Goal: Information Seeking & Learning: Learn about a topic

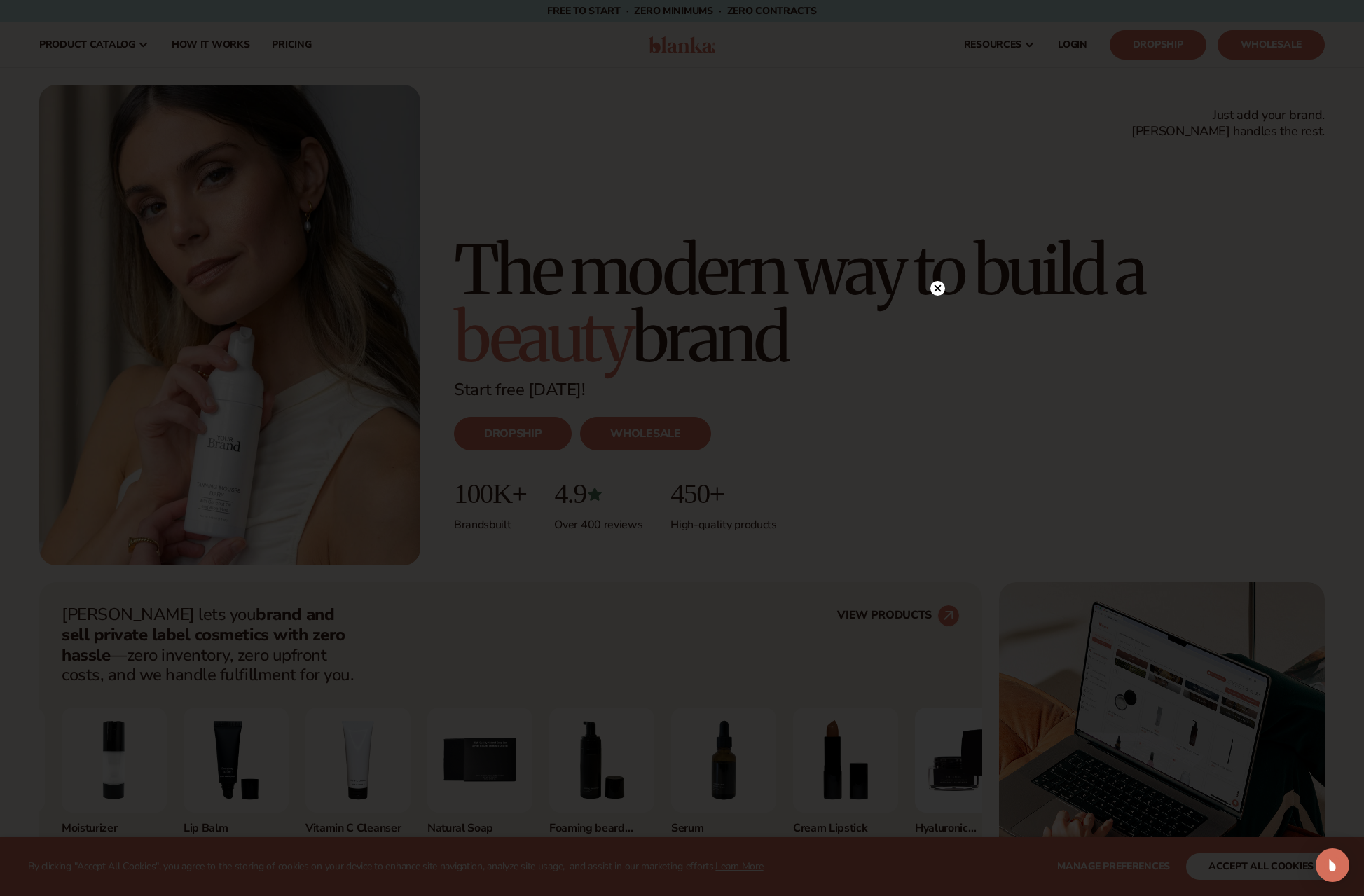
click at [935, 290] on icon at bounding box center [938, 288] width 7 height 7
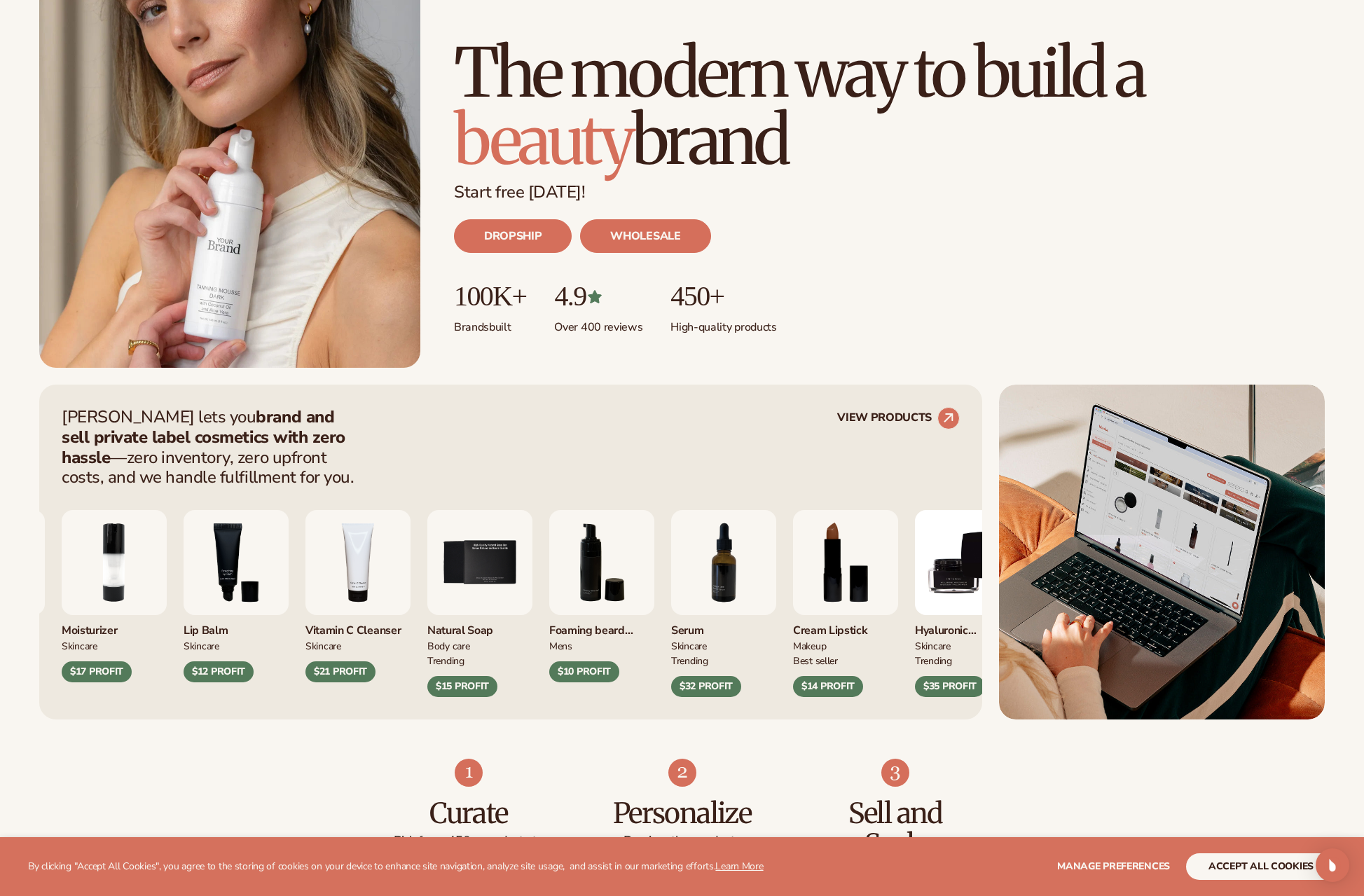
scroll to position [389, 0]
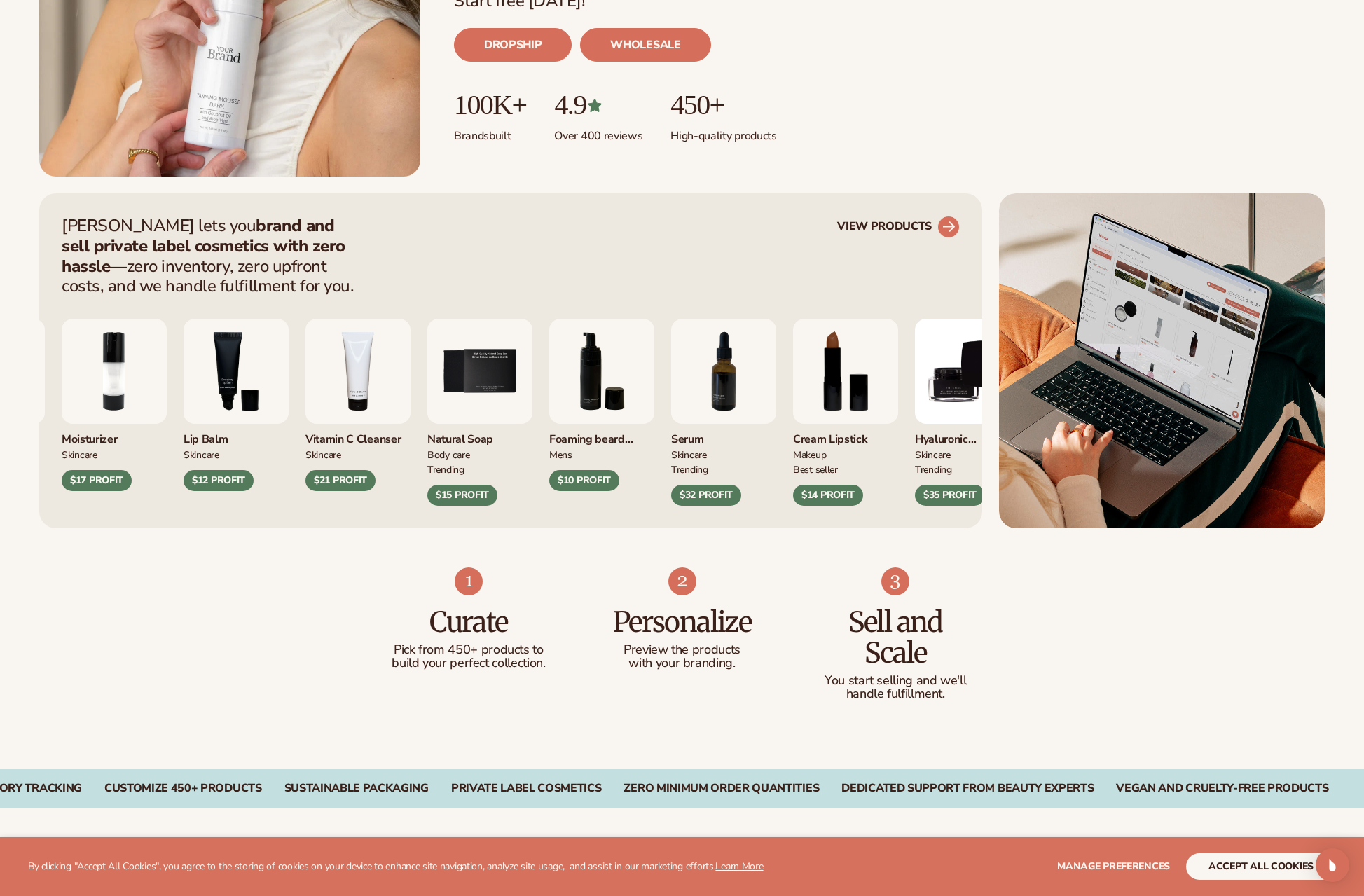
click at [897, 220] on link "VIEW PRODUCTS" at bounding box center [898, 227] width 123 height 22
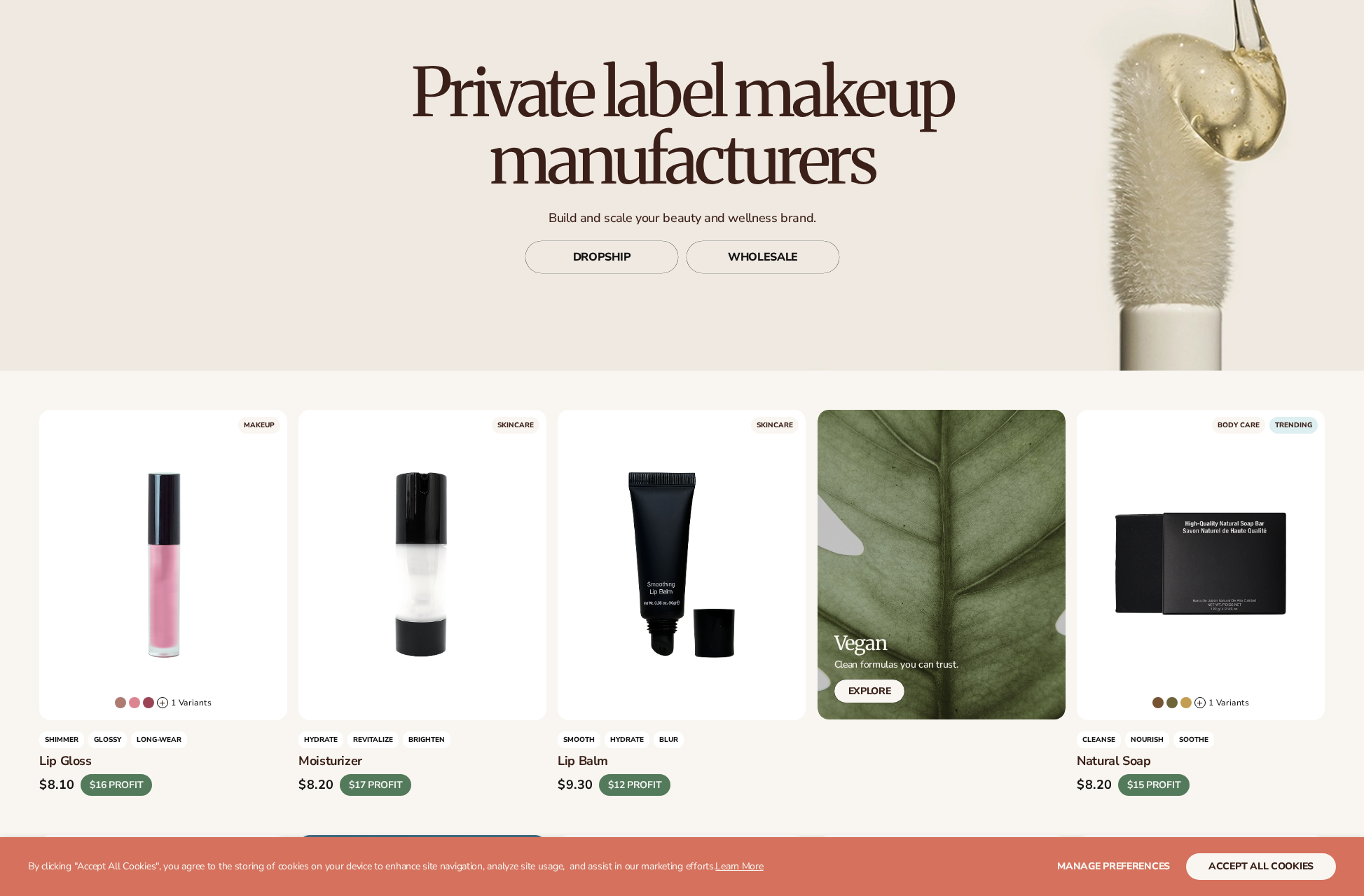
scroll to position [439, 0]
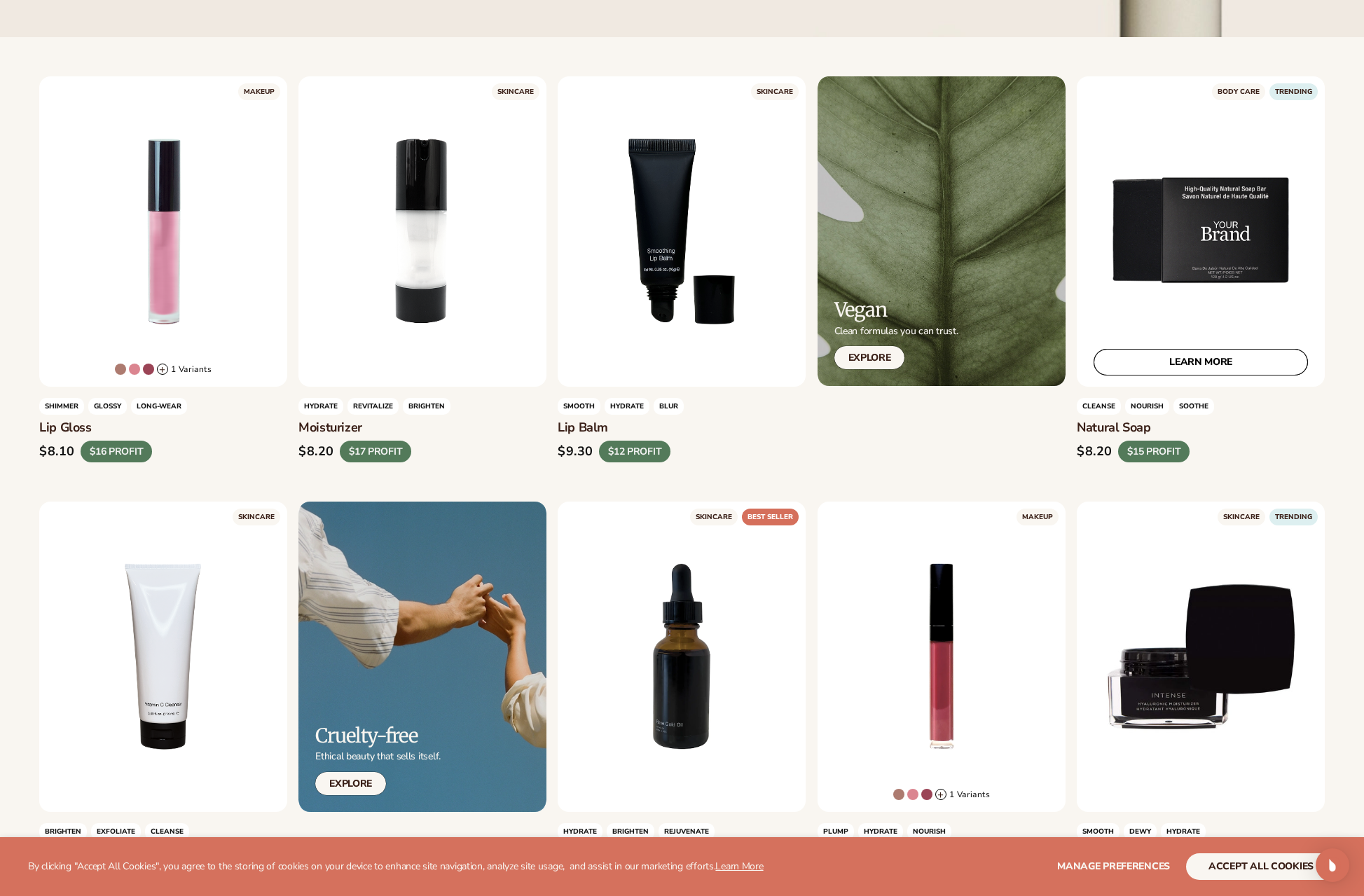
click at [1217, 366] on link "LEARN MORE" at bounding box center [1201, 361] width 215 height 27
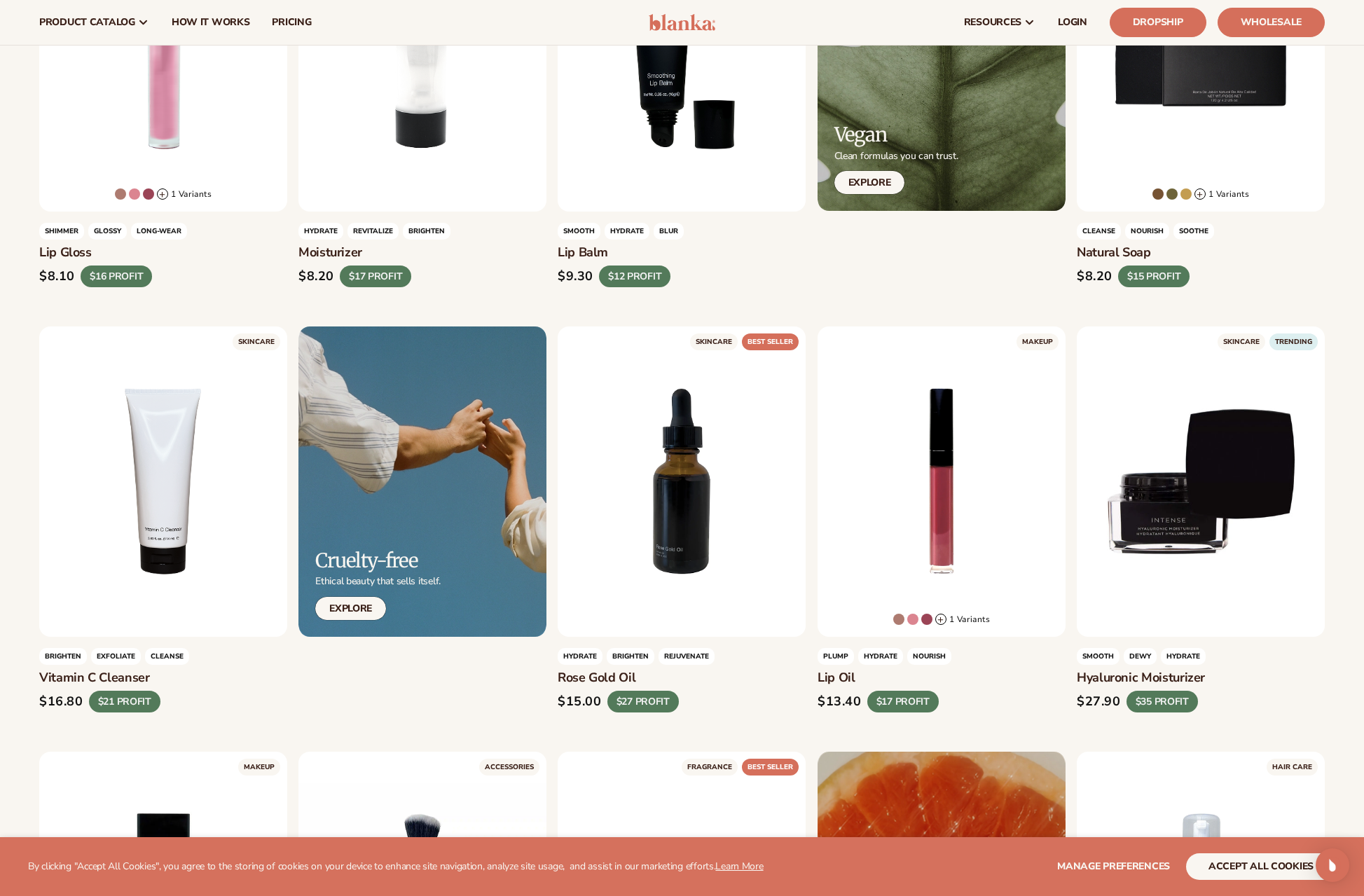
scroll to position [580, 0]
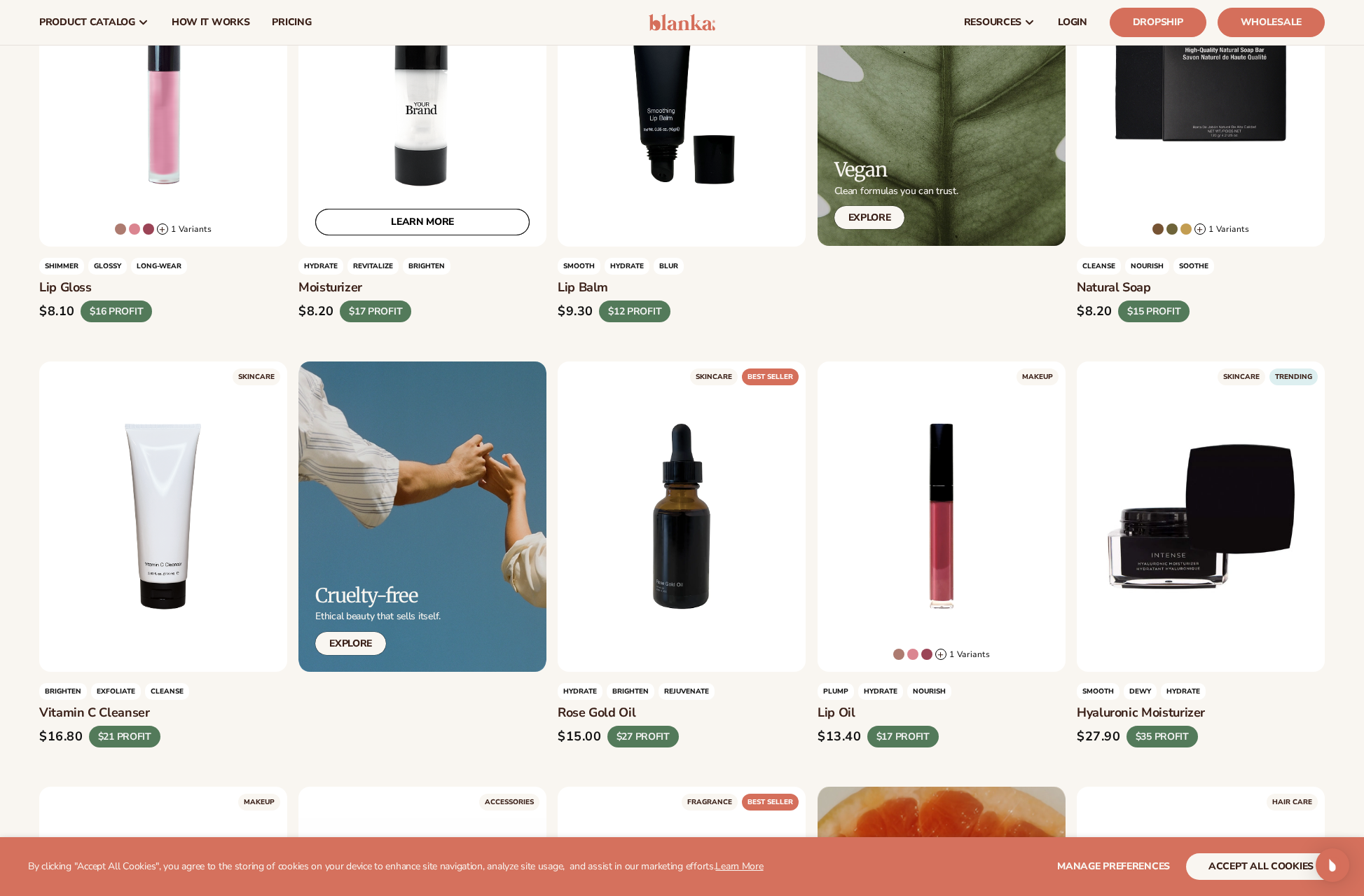
click at [422, 220] on link "LEARN MORE" at bounding box center [422, 221] width 215 height 27
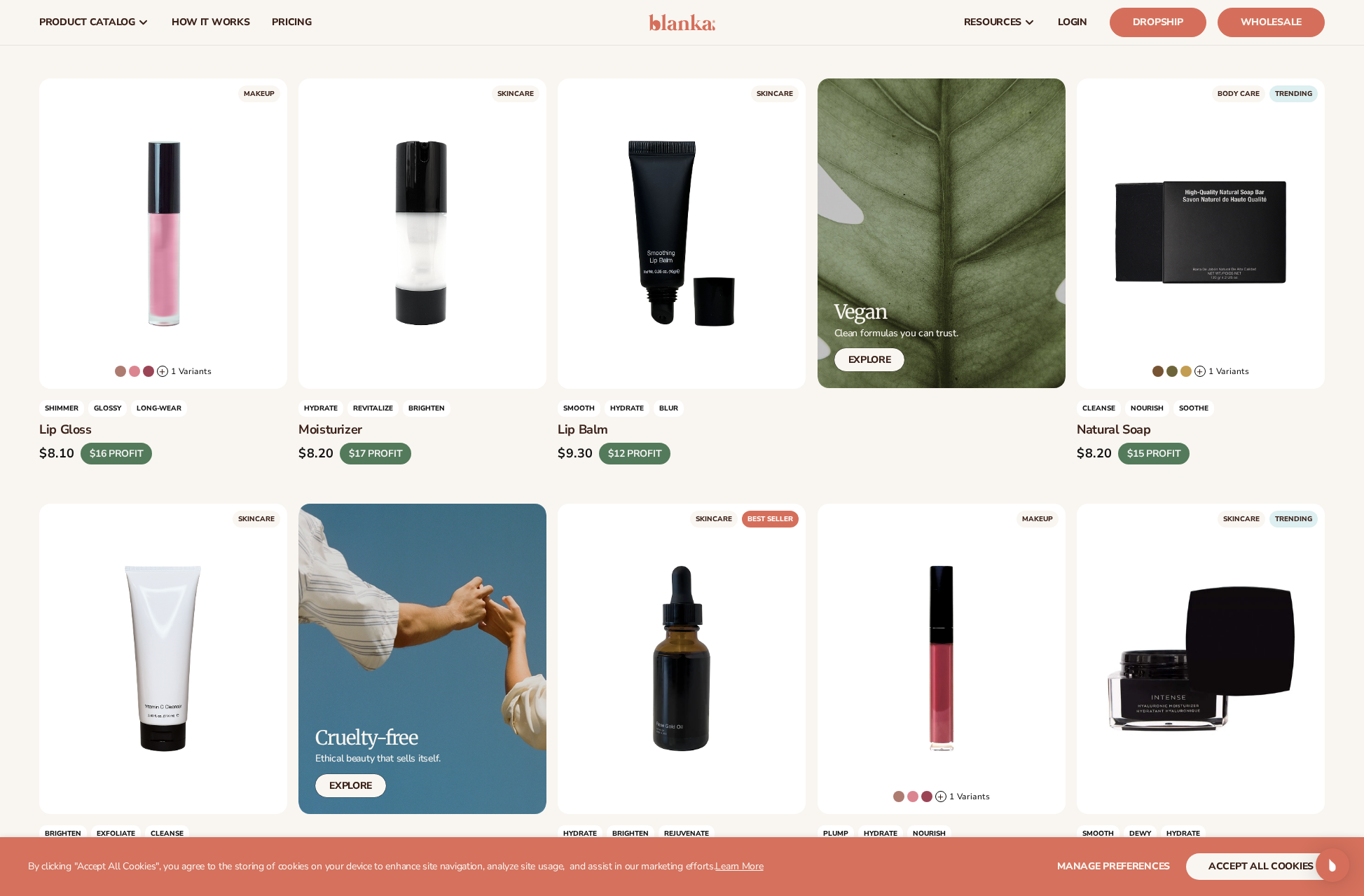
scroll to position [0, 0]
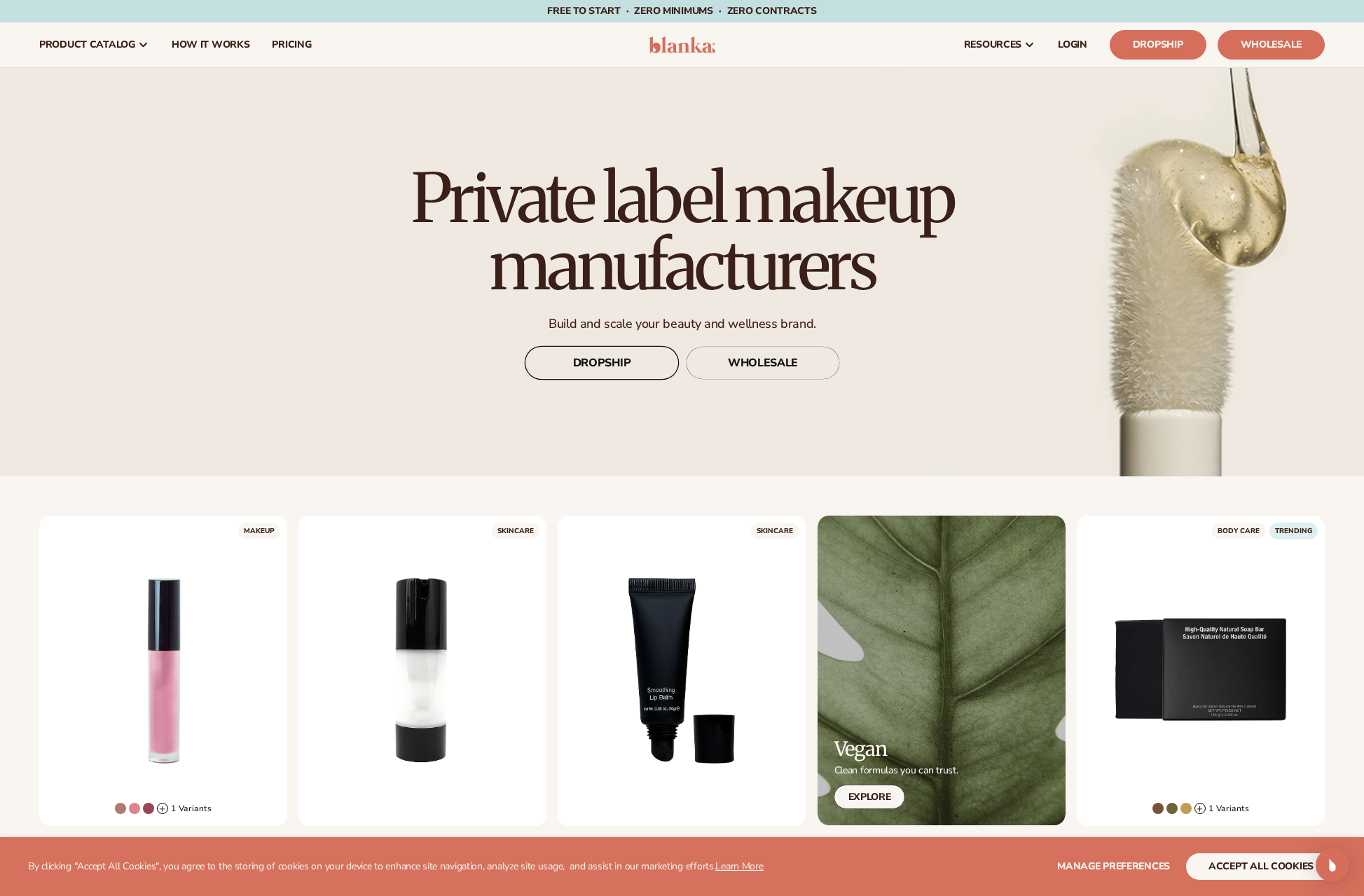
click at [637, 361] on link "DROPSHIP" at bounding box center [601, 363] width 154 height 34
click at [1211, 647] on div "LEARN MORE" at bounding box center [1201, 670] width 248 height 310
click at [288, 43] on span "pricing" at bounding box center [291, 45] width 39 height 12
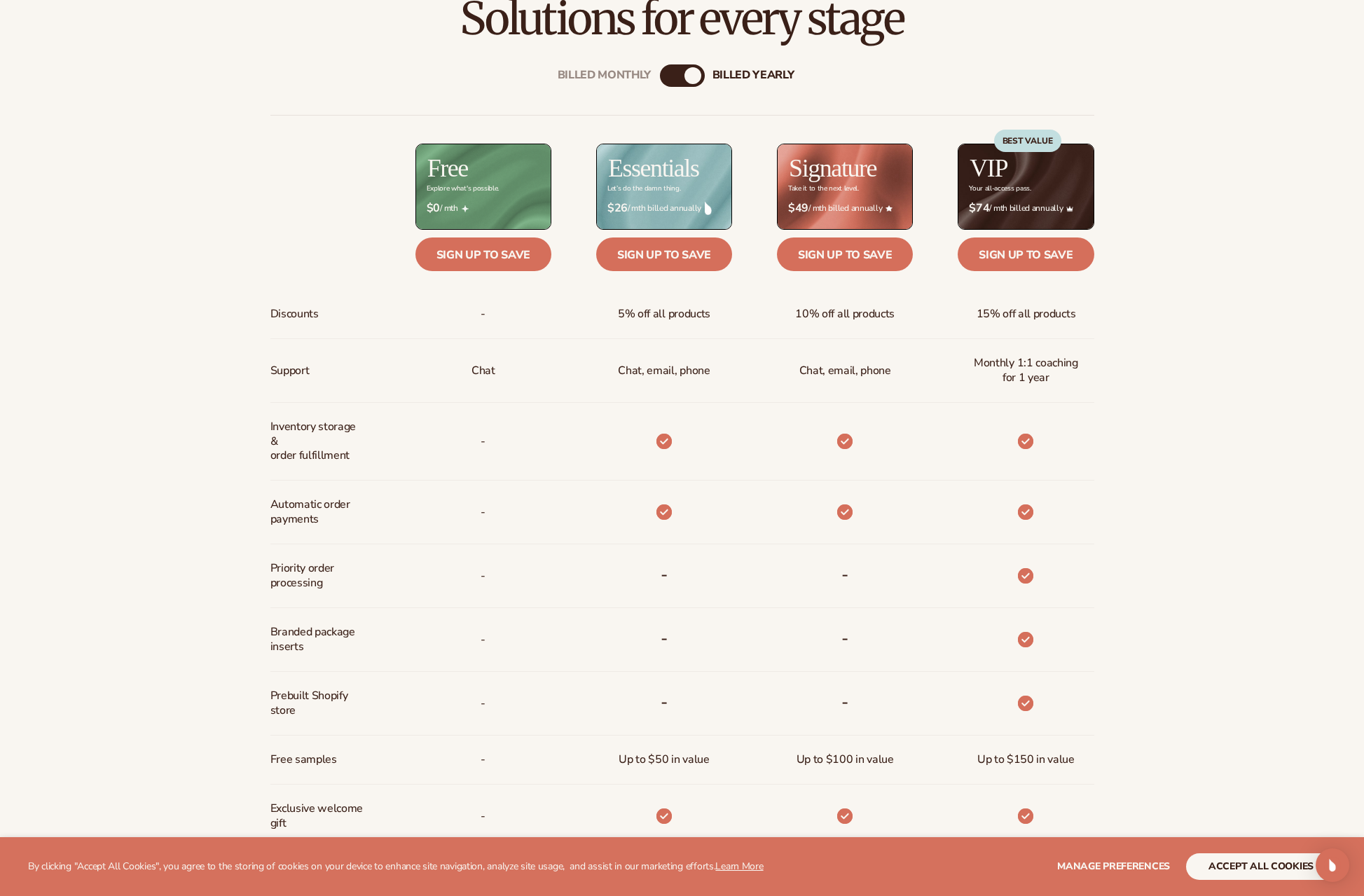
scroll to position [627, 0]
